Goal: Information Seeking & Learning: Learn about a topic

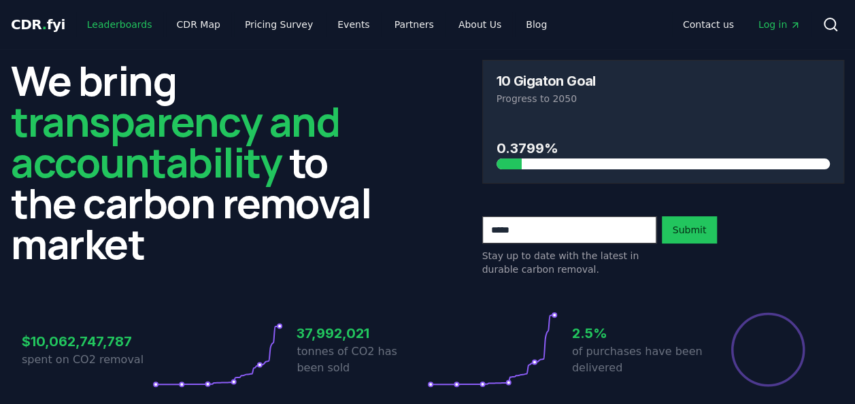
click at [124, 25] on link "Leaderboards" at bounding box center [119, 24] width 87 height 24
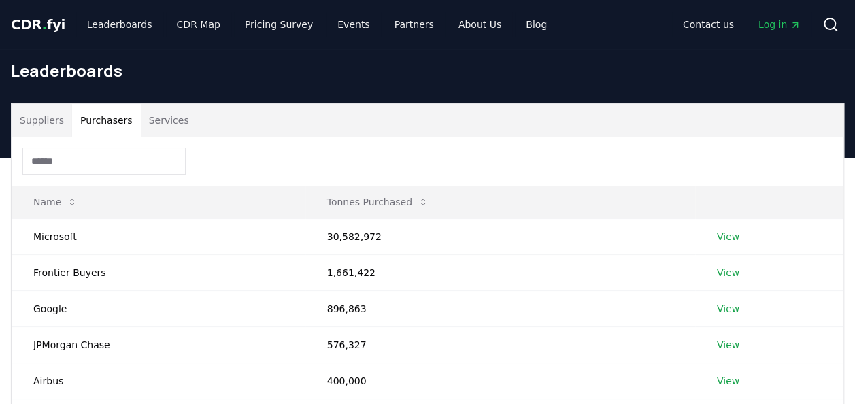
click at [114, 121] on button "Purchasers" at bounding box center [106, 120] width 69 height 33
click at [721, 235] on link "View" at bounding box center [728, 237] width 22 height 14
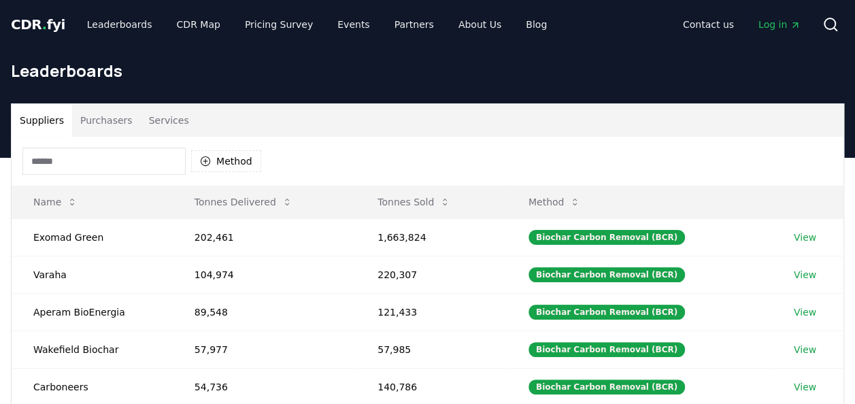
scroll to position [68, 0]
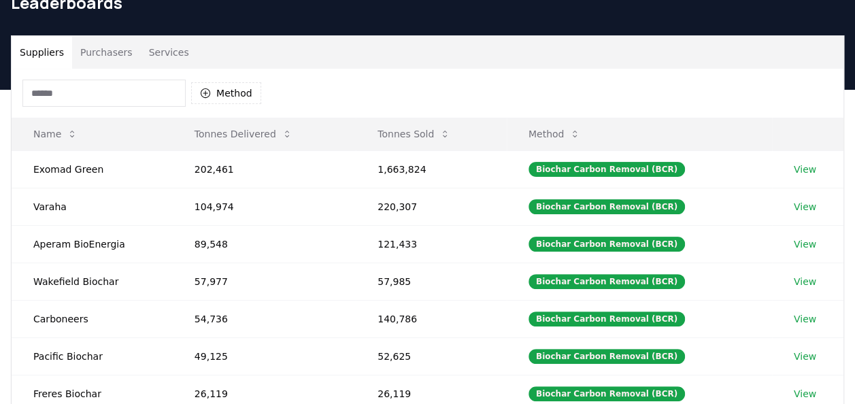
click at [109, 48] on button "Purchasers" at bounding box center [106, 52] width 69 height 33
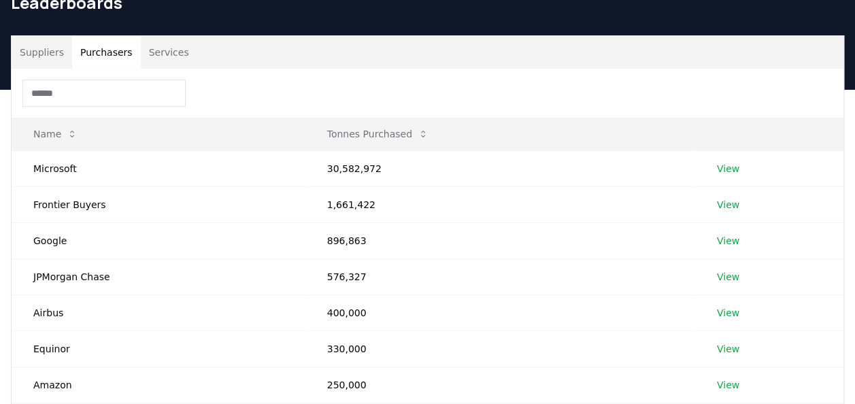
click at [179, 58] on button "Services" at bounding box center [169, 52] width 56 height 33
click at [107, 48] on button "Purchasers" at bounding box center [106, 52] width 69 height 33
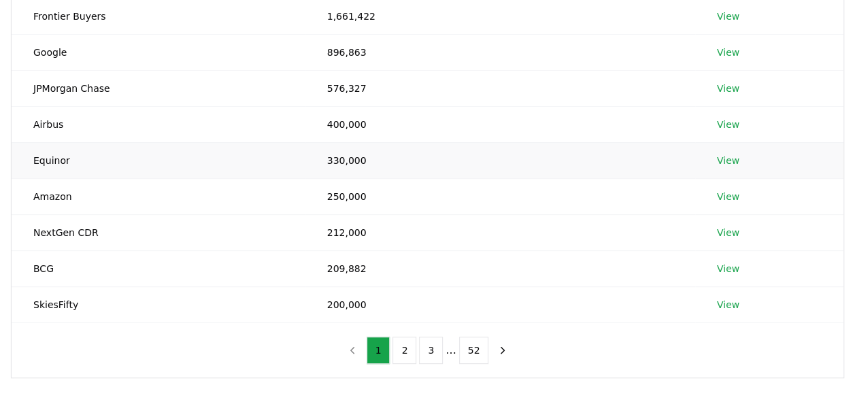
scroll to position [272, 0]
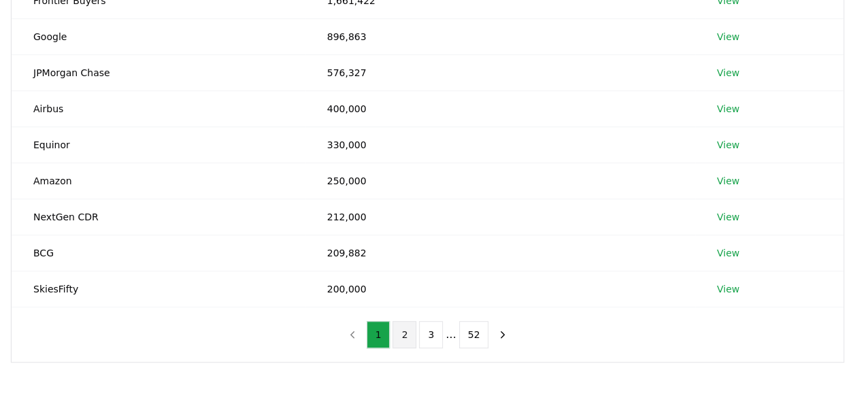
click at [402, 335] on button "2" at bounding box center [404, 334] width 24 height 27
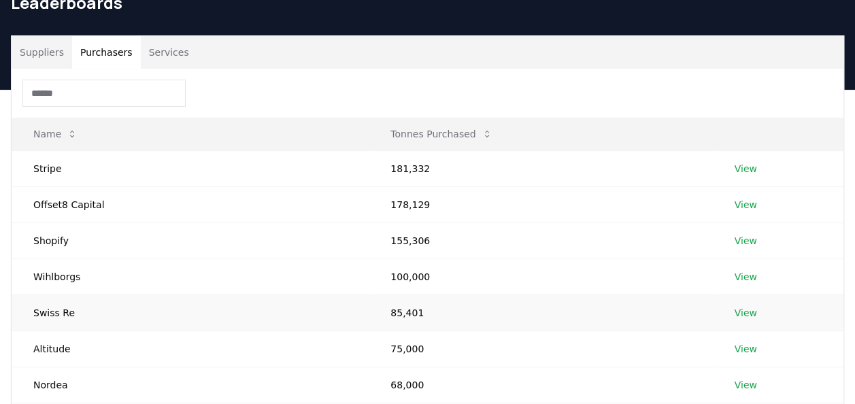
scroll to position [340, 0]
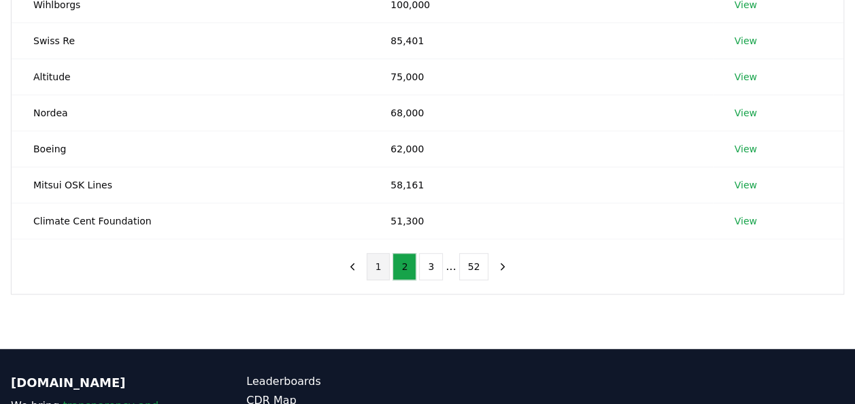
click at [378, 269] on button "1" at bounding box center [378, 266] width 24 height 27
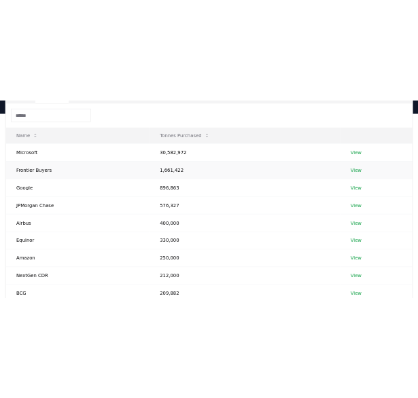
scroll to position [136, 0]
